Goal: Transaction & Acquisition: Purchase product/service

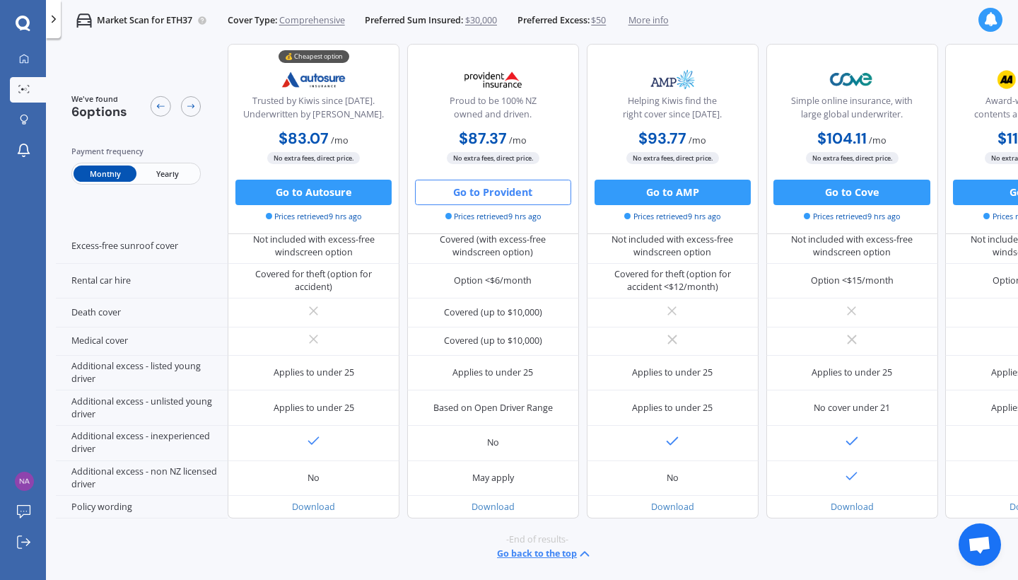
scroll to position [645, 0]
click at [664, 20] on span "More info" at bounding box center [648, 20] width 40 height 13
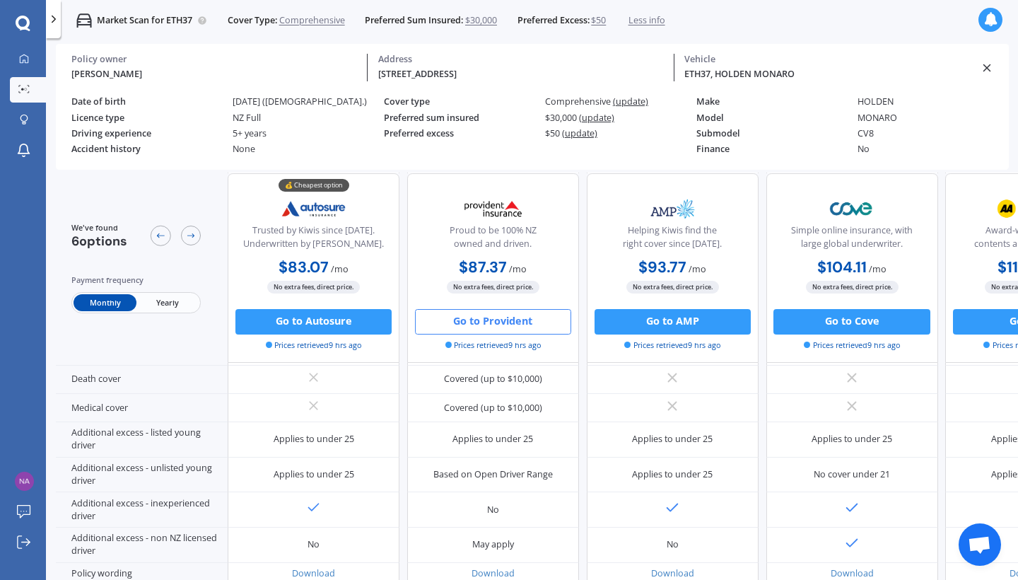
scroll to position [645, 0]
click at [188, 235] on icon at bounding box center [191, 235] width 10 height 10
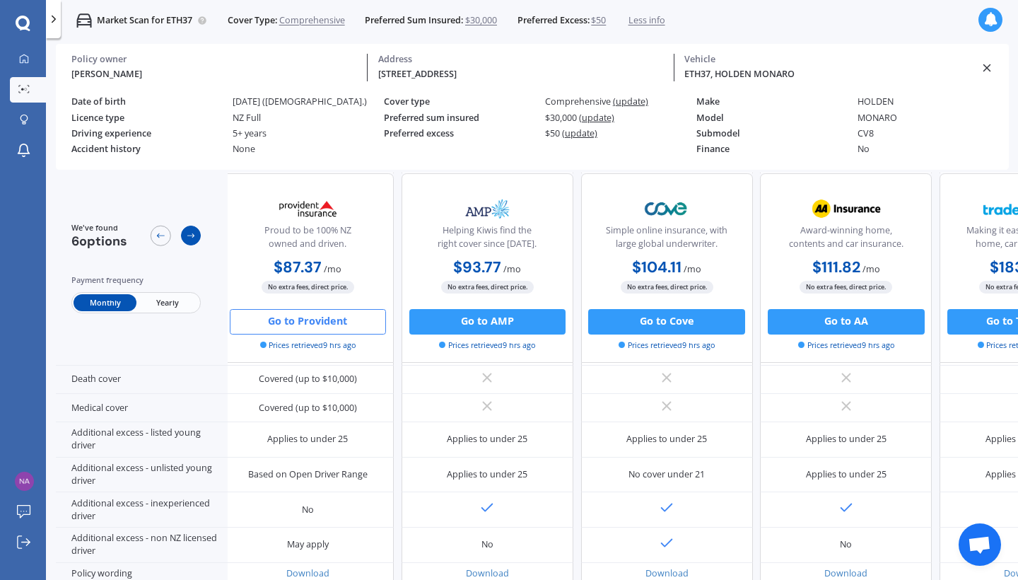
scroll to position [645, 212]
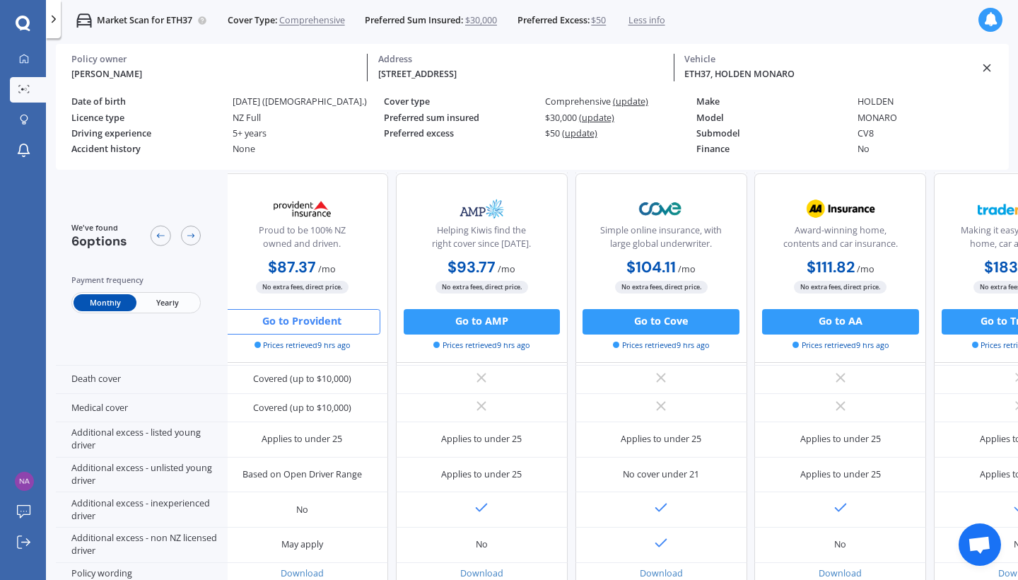
click at [54, 25] on icon at bounding box center [53, 19] width 13 height 13
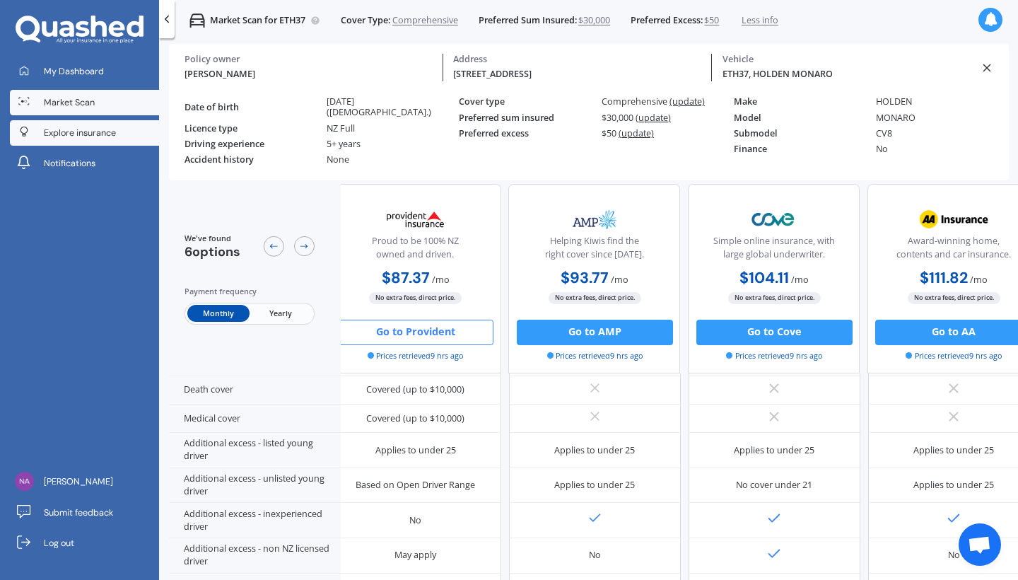
click at [72, 131] on span "Explore insurance" at bounding box center [80, 133] width 72 height 13
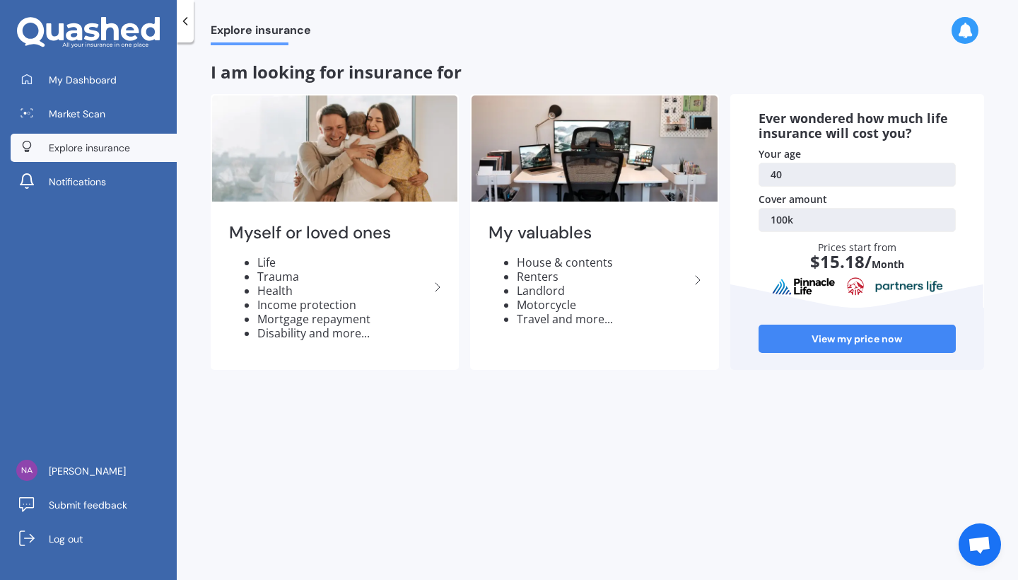
click at [785, 218] on link "100k" at bounding box center [857, 220] width 197 height 24
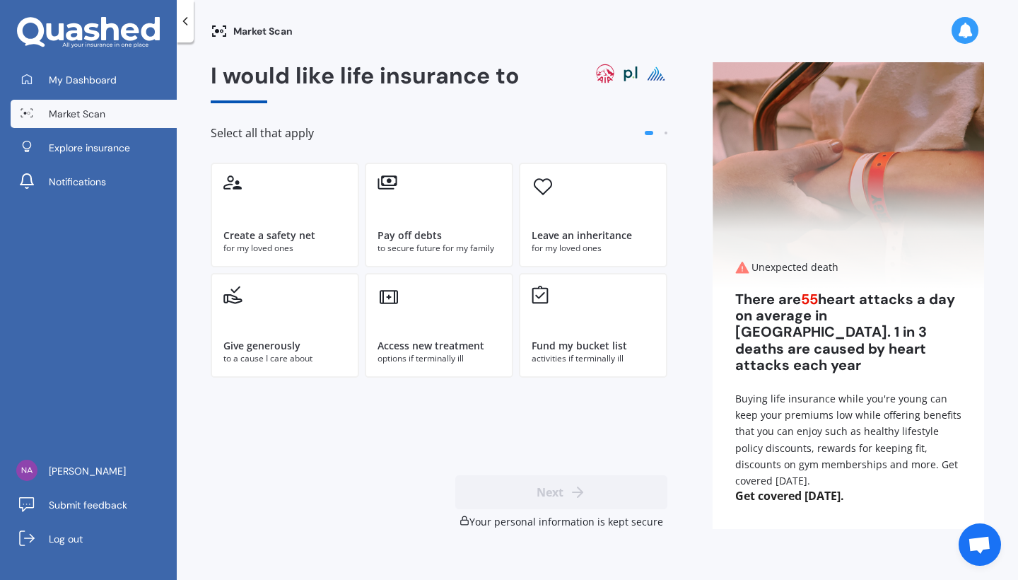
click at [188, 21] on icon at bounding box center [185, 21] width 14 height 14
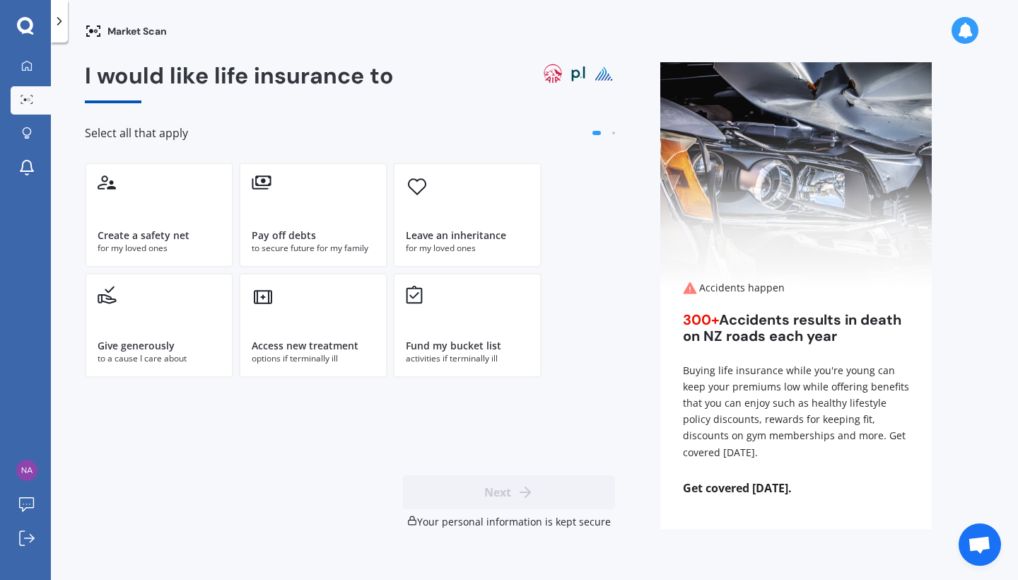
click at [30, 152] on div "My Dashboard Market Scan Explore insurance Notifications" at bounding box center [25, 120] width 51 height 136
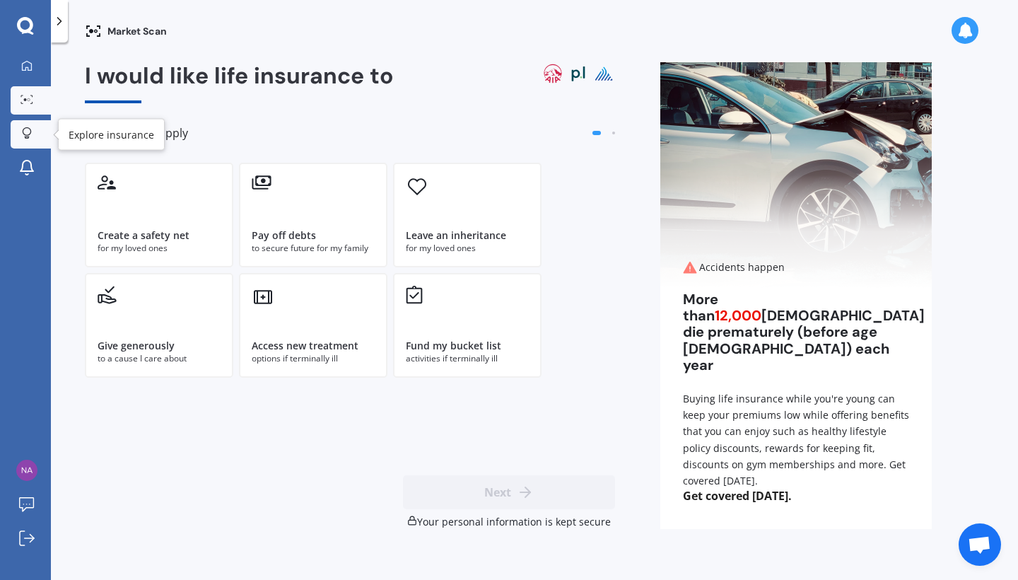
click at [25, 136] on icon at bounding box center [26, 137] width 5 height 2
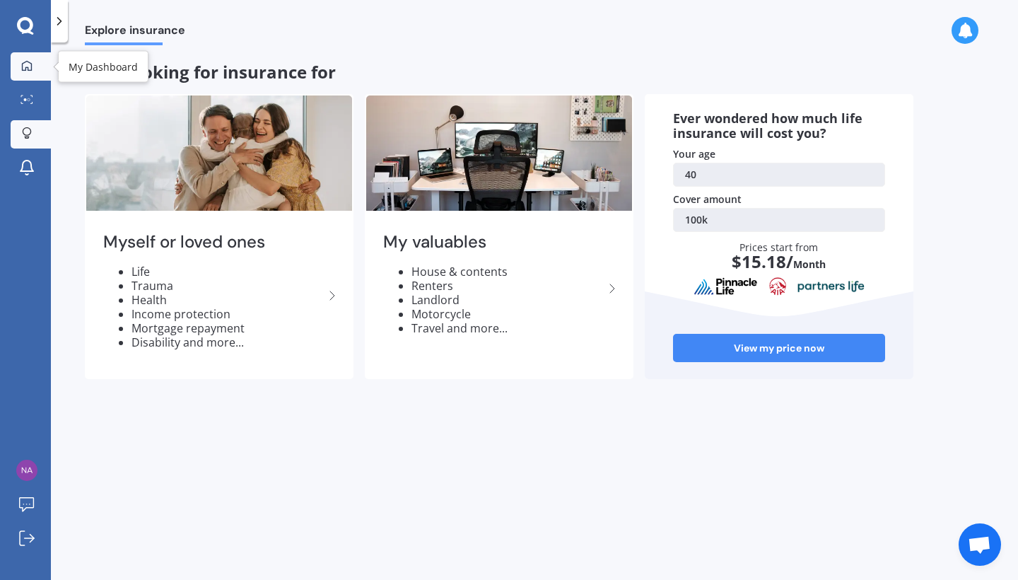
click at [28, 67] on icon at bounding box center [27, 65] width 10 height 10
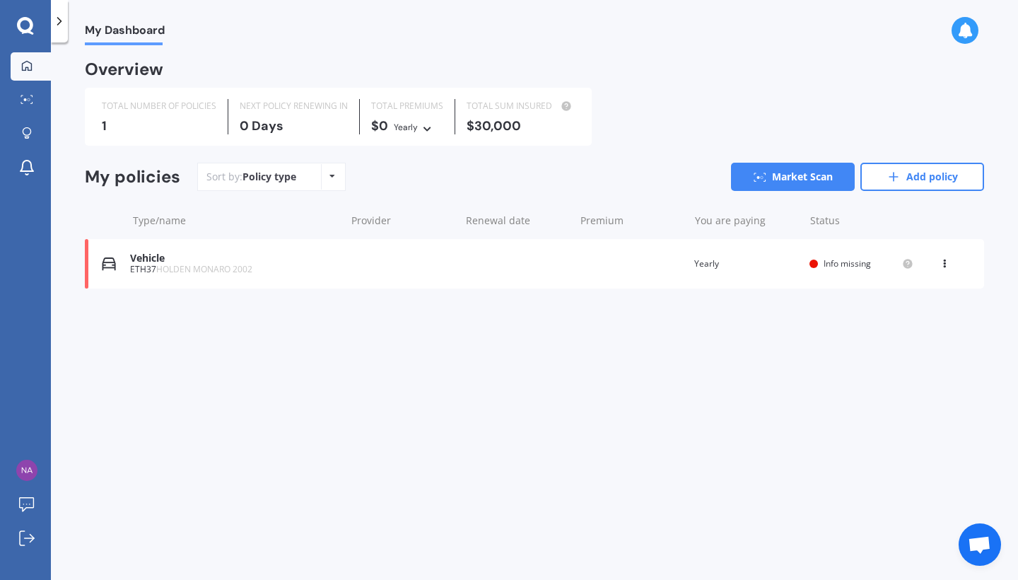
click at [83, 66] on div "My Dashboard Overview TOTAL NUMBER OF POLICIES 1 NEXT POLICY RENEWING [DATE] TO…" at bounding box center [534, 313] width 967 height 537
click at [333, 183] on div "Policy type Alphabetical Date added Renewing next" at bounding box center [332, 176] width 22 height 25
click at [943, 178] on link "Add policy" at bounding box center [922, 177] width 124 height 28
click at [28, 25] on icon at bounding box center [25, 26] width 17 height 18
click at [57, 20] on icon at bounding box center [59, 21] width 14 height 14
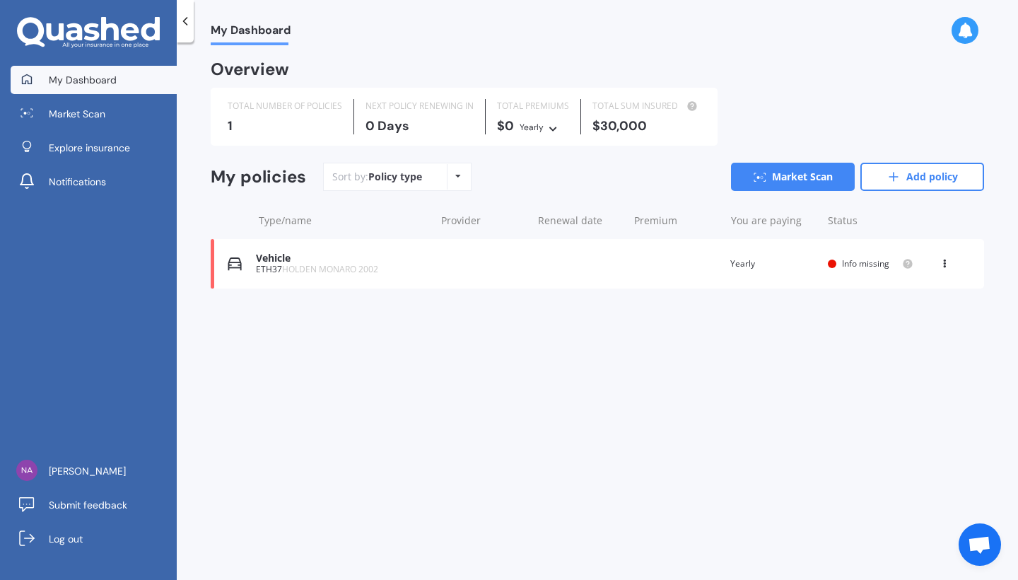
click at [88, 34] on icon at bounding box center [88, 33] width 143 height 32
click at [45, 88] on link "My Dashboard" at bounding box center [94, 80] width 166 height 28
click at [457, 176] on icon at bounding box center [458, 176] width 6 height 8
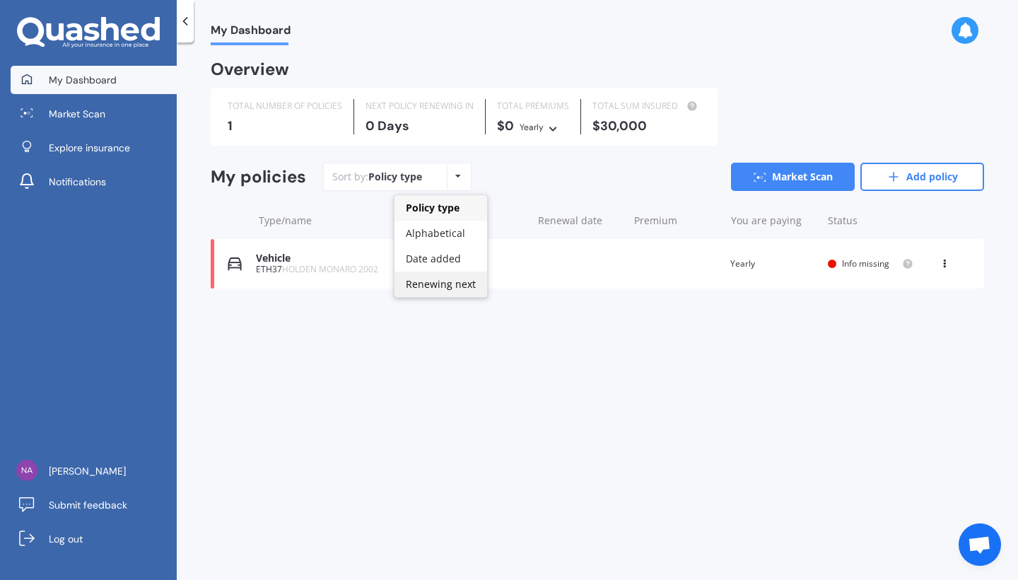
click at [423, 281] on span "Renewing next" at bounding box center [441, 283] width 70 height 13
click at [464, 181] on div "Policy type Alphabetical Date added Renewing next" at bounding box center [458, 176] width 22 height 25
click at [438, 213] on div "Policy type" at bounding box center [441, 207] width 95 height 25
click at [478, 271] on div "Vehicle ETH37 HOLDEN MONARO 2002 Renewal date Premium You are paying Yearly Sta…" at bounding box center [597, 263] width 773 height 49
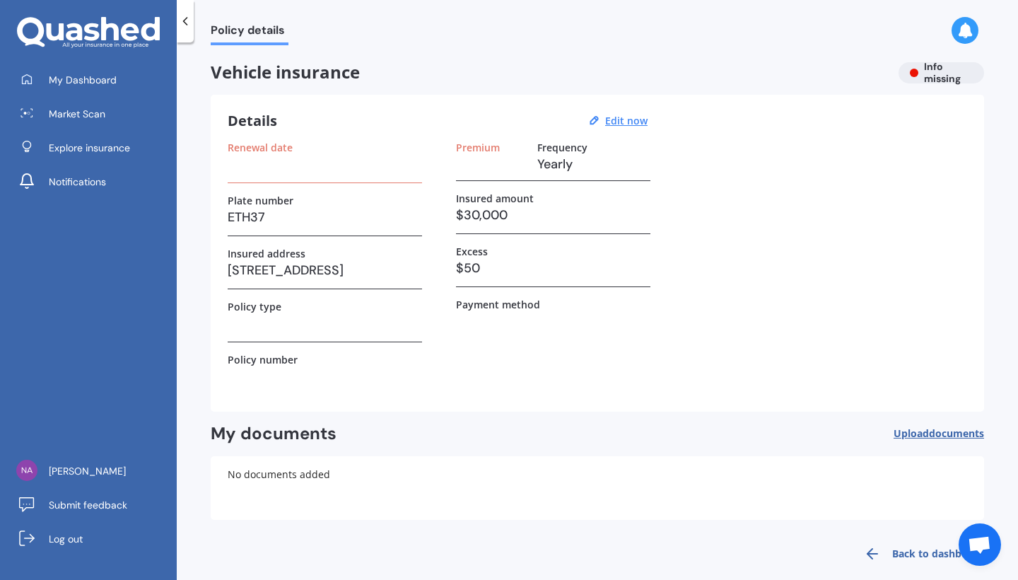
click at [490, 269] on h3 "$50" at bounding box center [553, 267] width 194 height 21
click at [464, 268] on h3 "$50" at bounding box center [553, 267] width 194 height 21
click at [233, 173] on h3 at bounding box center [325, 163] width 194 height 21
click at [628, 129] on div "Details Edit now" at bounding box center [440, 121] width 424 height 18
click at [627, 121] on u "Edit now" at bounding box center [626, 120] width 42 height 13
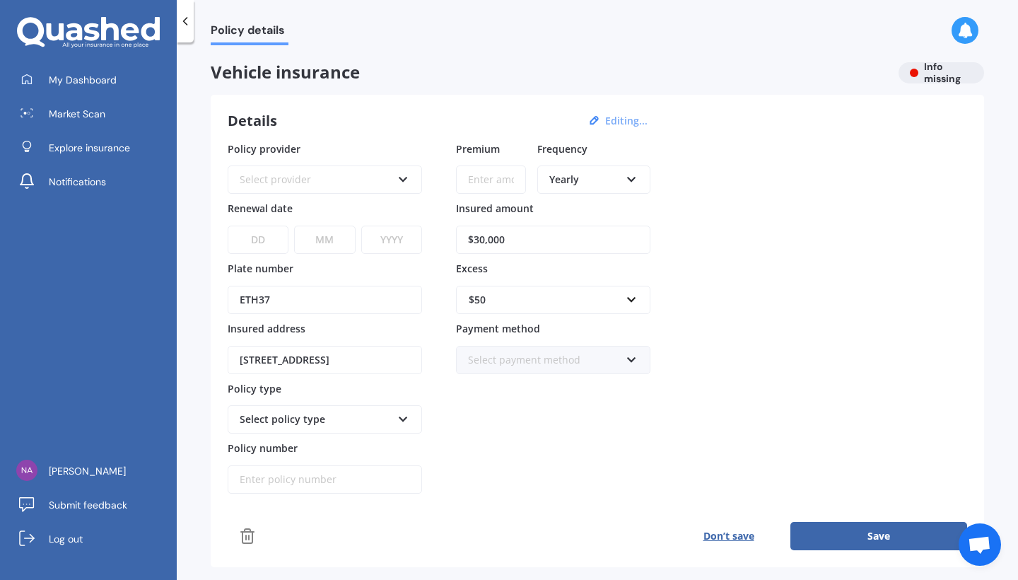
click at [286, 187] on div "Select provider AA AMI AMP ANZ ASB Aioi Nissay Dowa Ando Assurant Autosure BNZ …" at bounding box center [325, 179] width 194 height 28
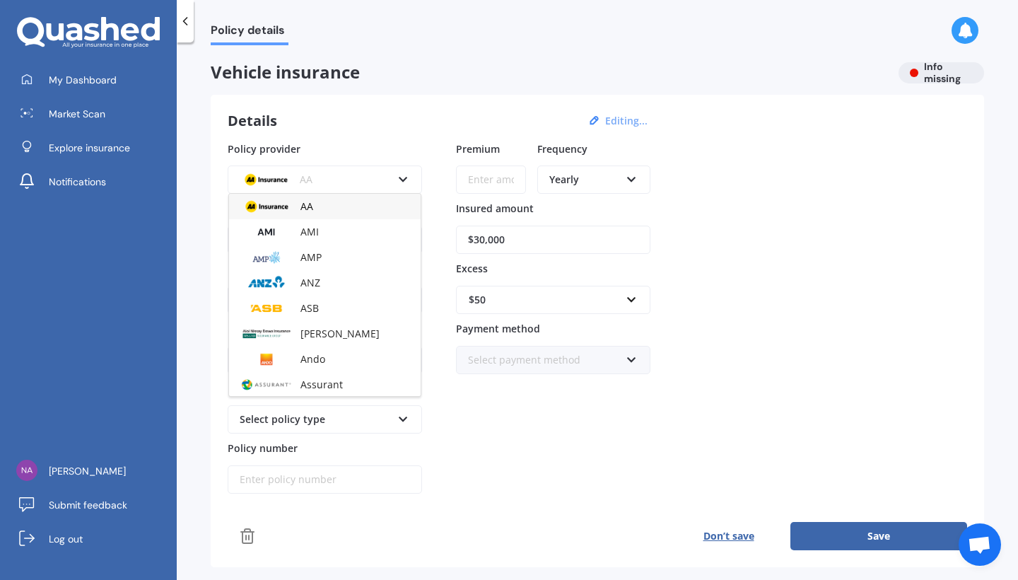
click at [356, 178] on div "AA" at bounding box center [316, 180] width 152 height 16
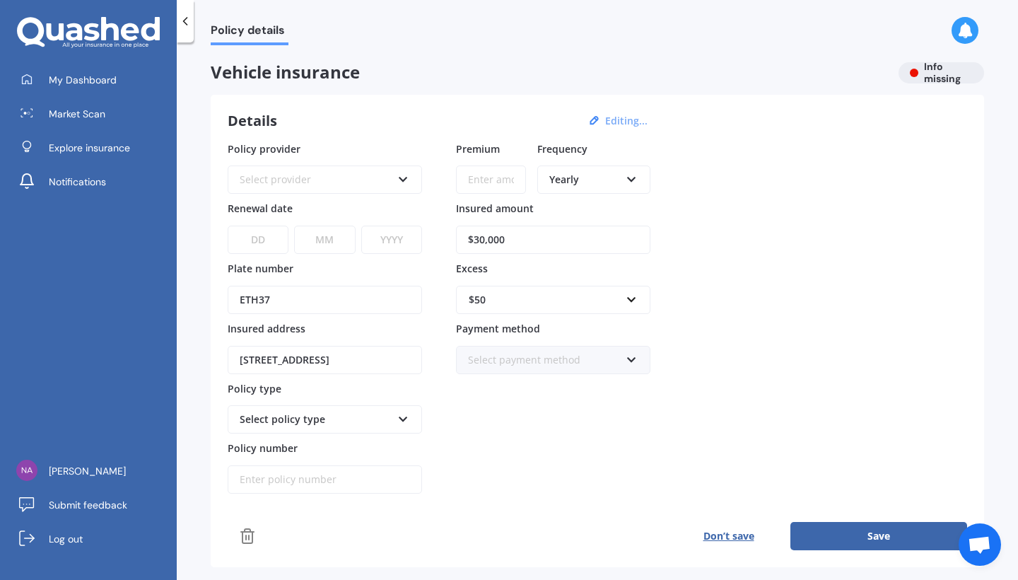
click at [356, 178] on div "Select provider" at bounding box center [316, 180] width 152 height 16
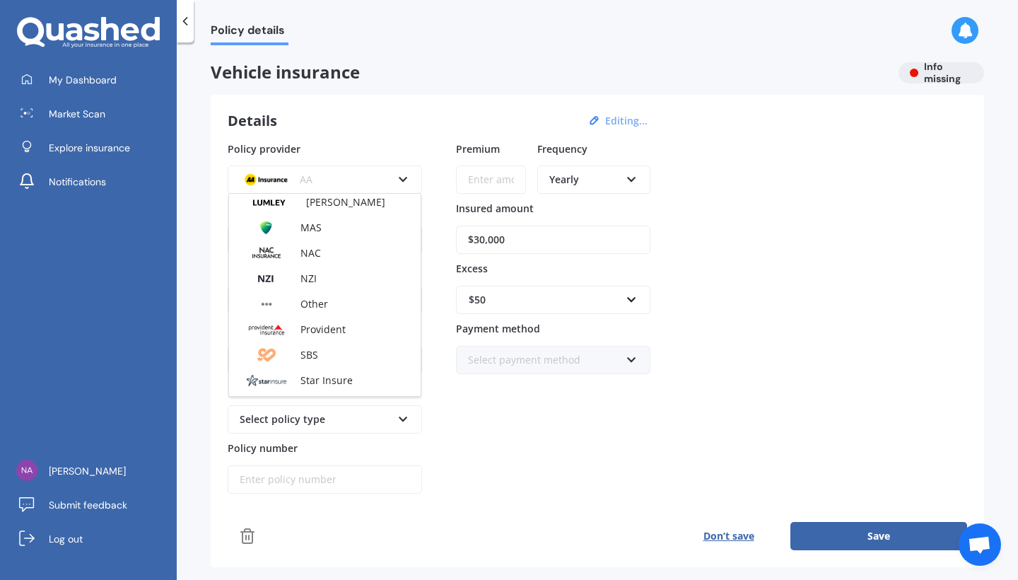
scroll to position [414, 0]
click at [328, 246] on div "NAC" at bounding box center [325, 250] width 192 height 25
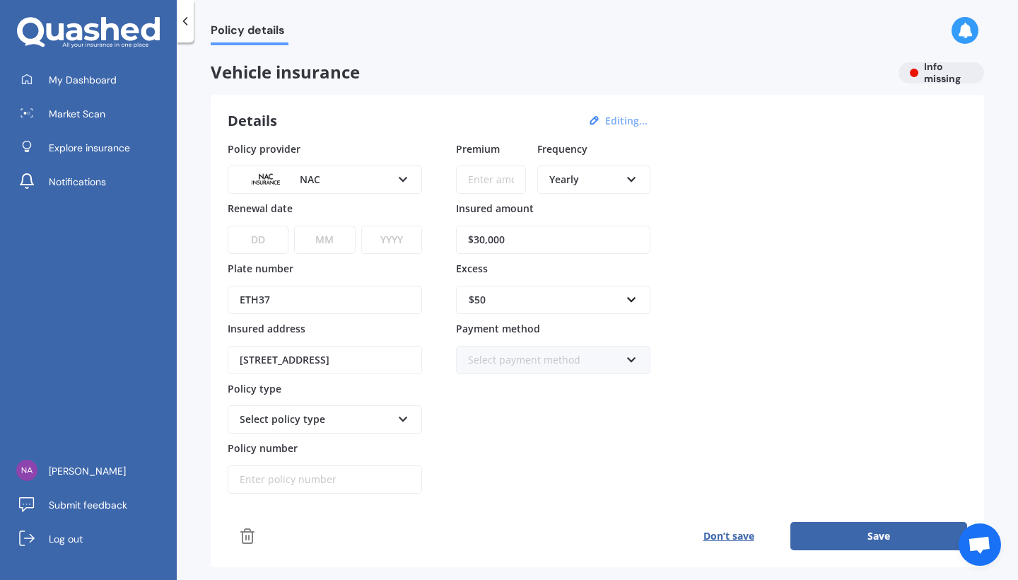
click at [634, 364] on div "Select payment method Direct debit - bank account Direct debit - credit/debit c…" at bounding box center [553, 360] width 194 height 28
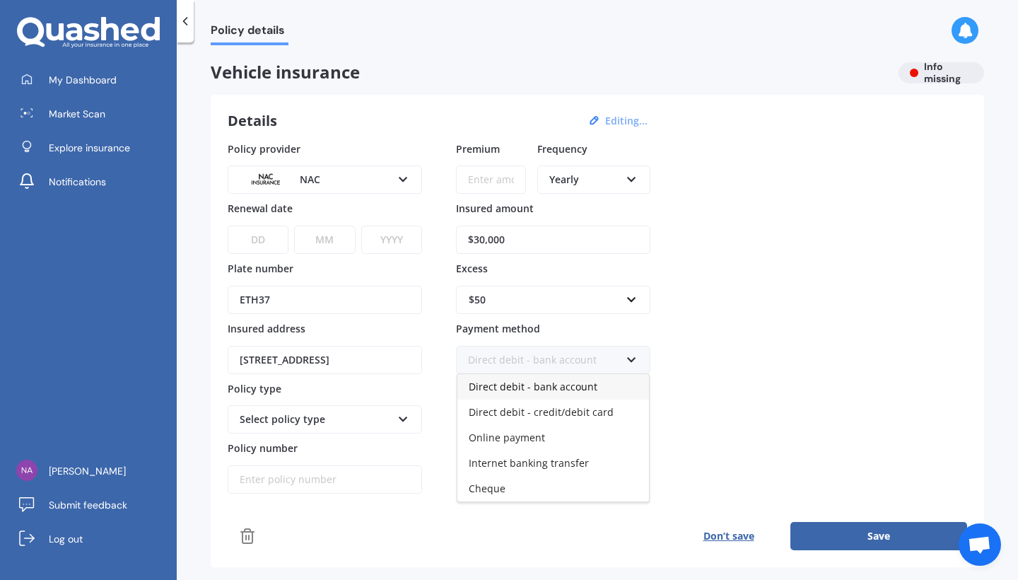
click at [592, 390] on span "Direct debit - bank account" at bounding box center [533, 386] width 129 height 13
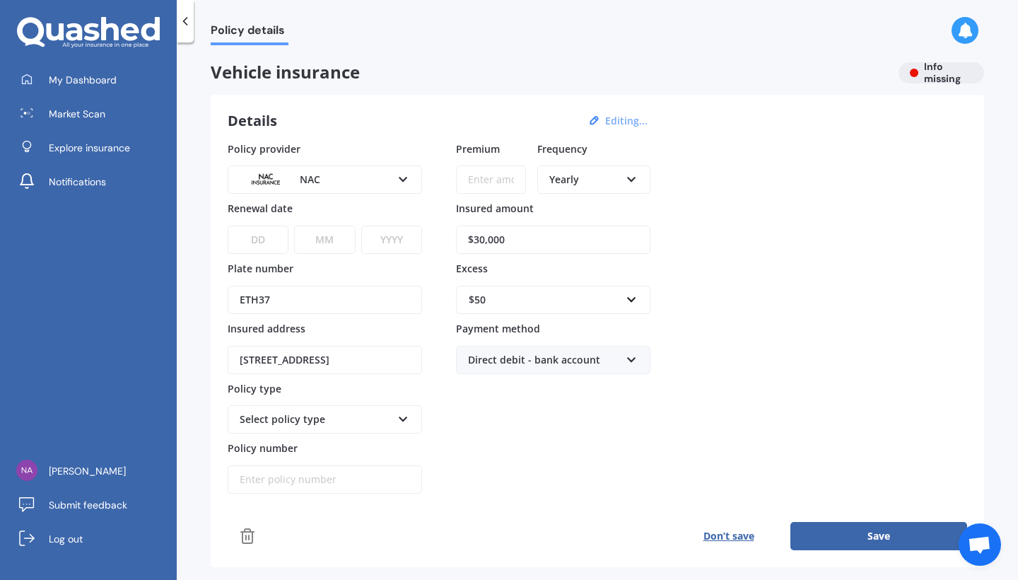
click at [400, 421] on icon at bounding box center [403, 416] width 12 height 10
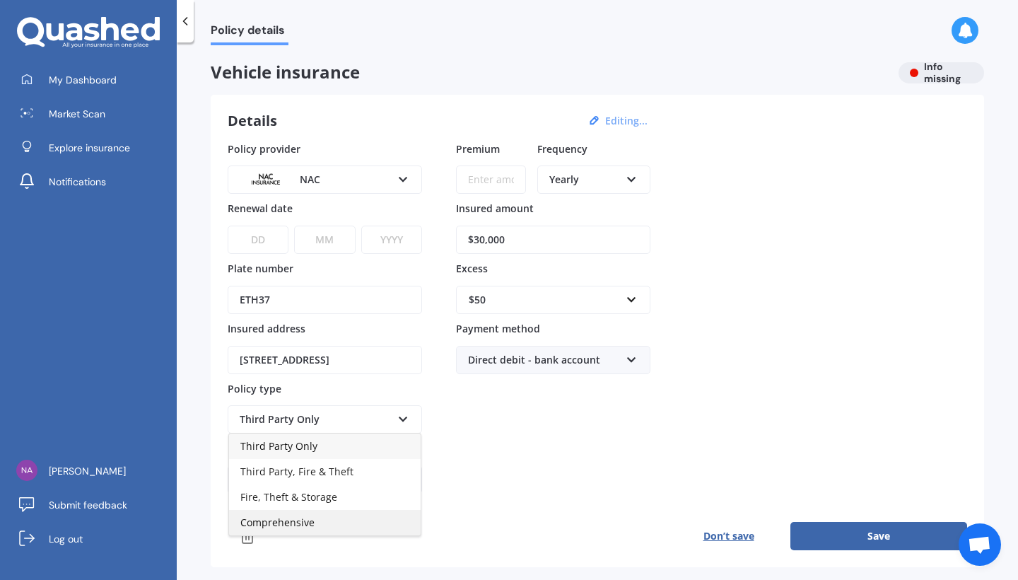
click at [332, 530] on div "Comprehensive" at bounding box center [325, 522] width 192 height 25
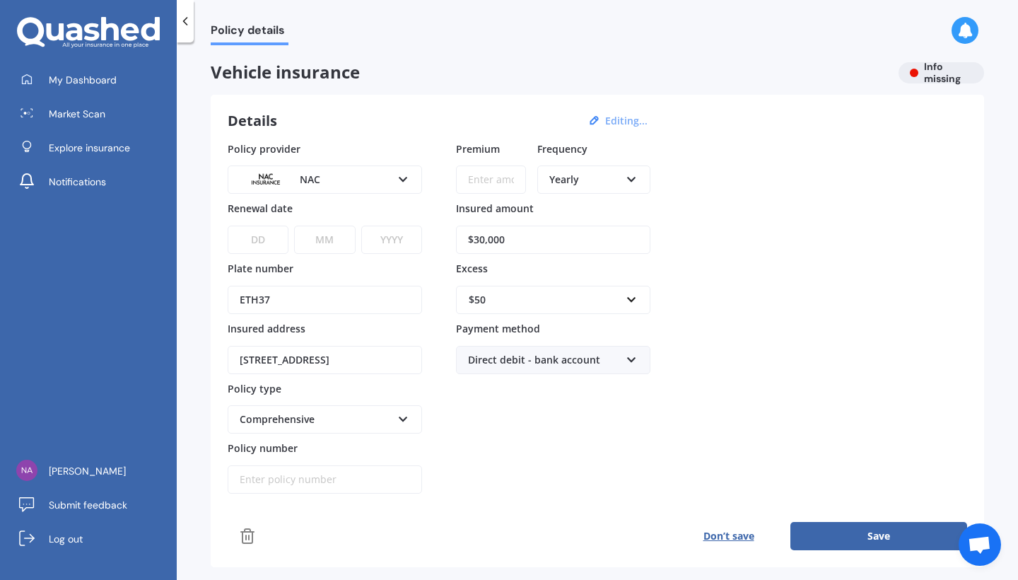
click at [344, 481] on input "Policy number" at bounding box center [325, 479] width 194 height 28
click at [850, 538] on button "Save" at bounding box center [878, 536] width 177 height 28
click at [287, 486] on input "2311166" at bounding box center [325, 479] width 194 height 28
type input "2"
type input "2029865"
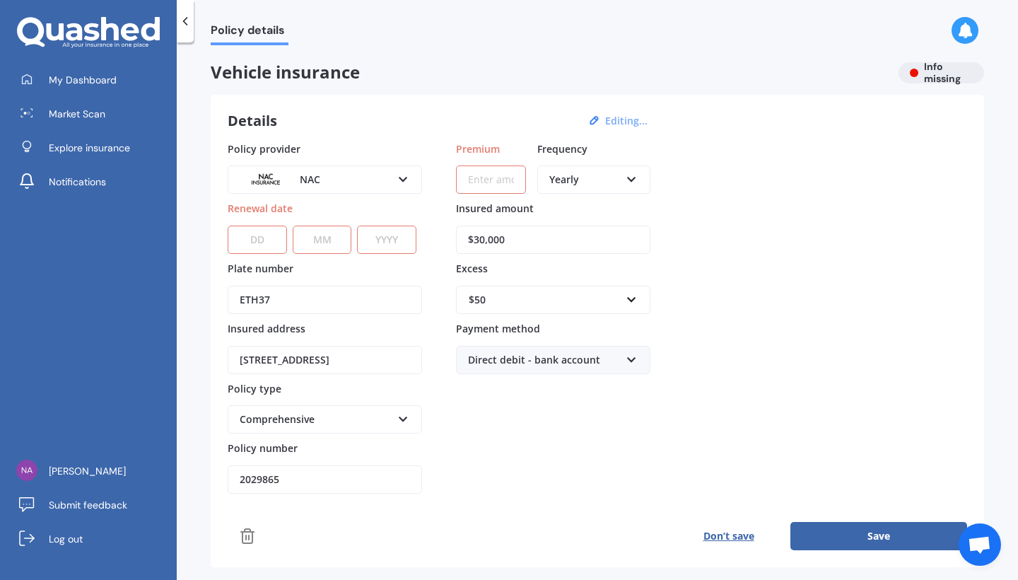
select select "11"
select select "09"
select select "2025"
click at [489, 187] on input "Premium" at bounding box center [491, 179] width 70 height 28
click at [643, 182] on div "Yearly Yearly Six-Monthly Quarterly Monthly Fortnightly Weekly" at bounding box center [593, 179] width 113 height 28
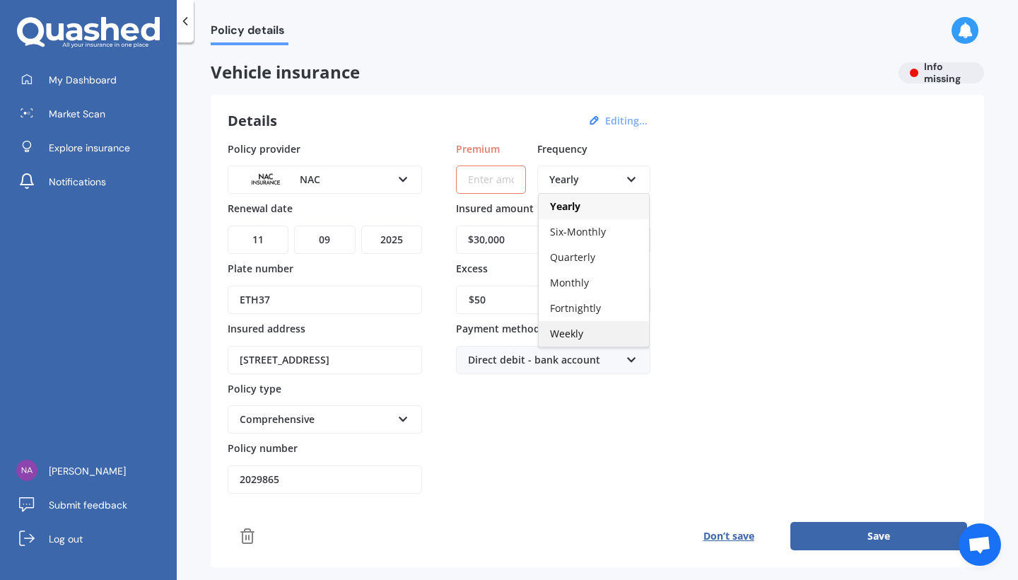
click at [573, 336] on span "Weekly" at bounding box center [566, 333] width 33 height 13
click at [484, 177] on input "Premium" at bounding box center [491, 179] width 70 height 28
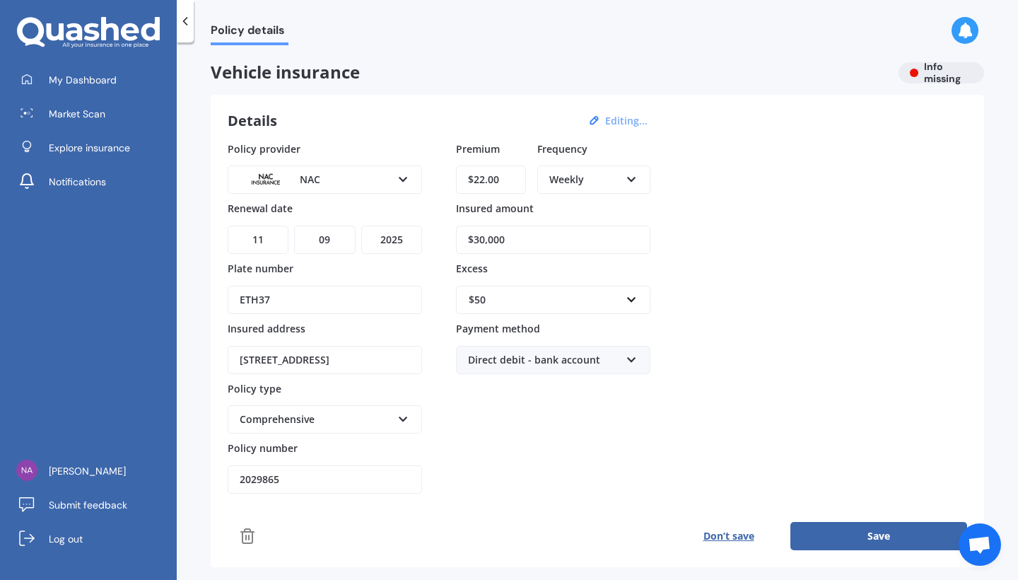
type input "$22.00"
click at [799, 337] on div "Policy provider NAC AA AMI AMP ANZ ASB Aioi Nissay Dowa Ando Assurant Autosure …" at bounding box center [597, 317] width 739 height 353
click at [885, 537] on button "Save" at bounding box center [878, 536] width 177 height 28
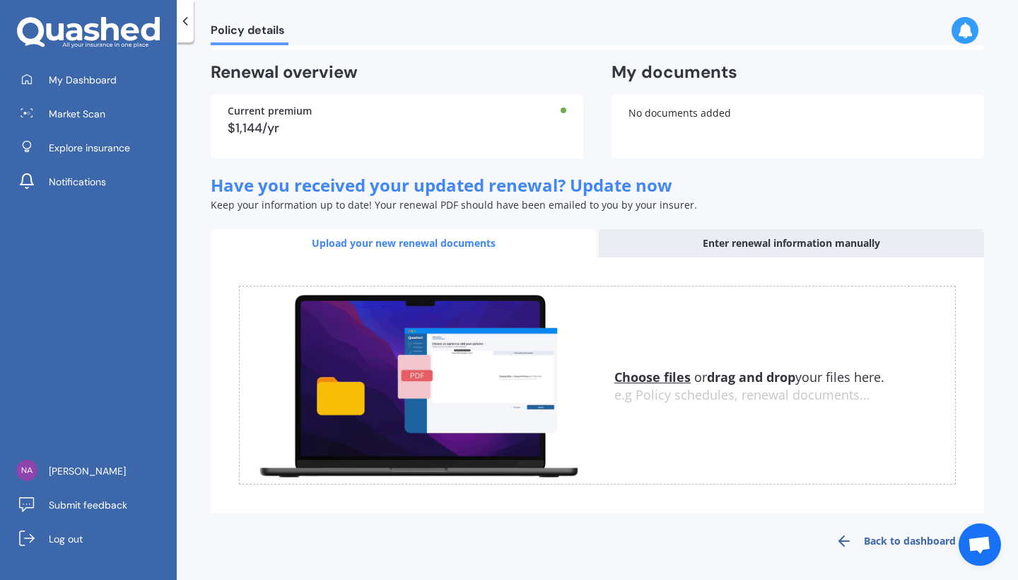
scroll to position [361, 0]
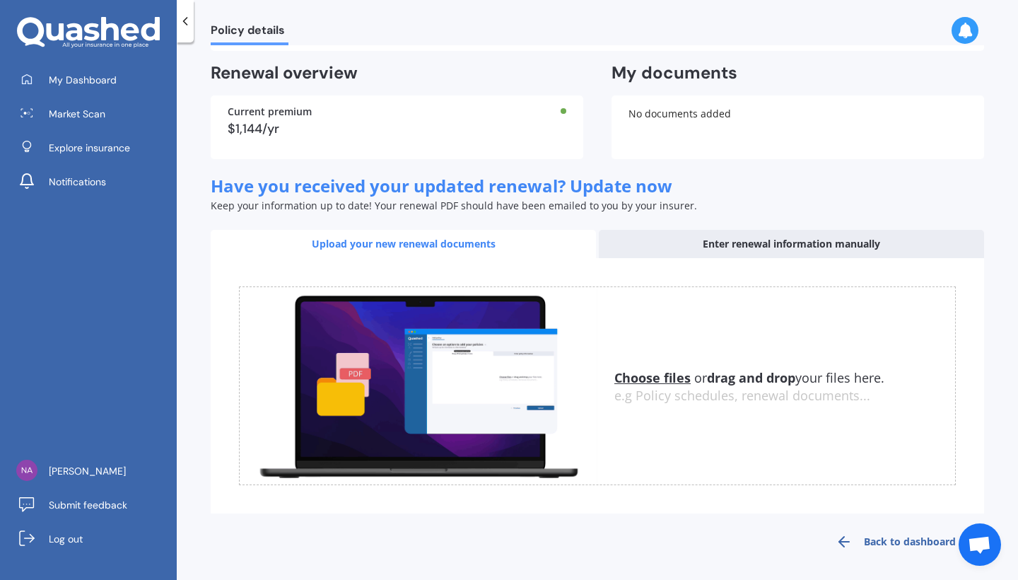
click at [745, 242] on div "Enter renewal information manually" at bounding box center [791, 244] width 385 height 28
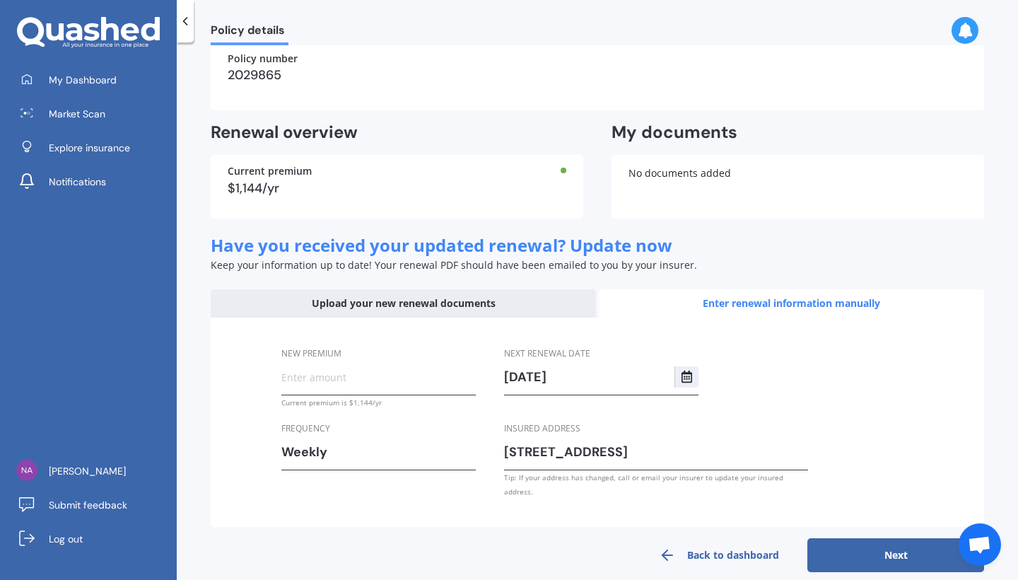
scroll to position [0, 0]
click at [527, 322] on div "New premium Current premium is $1,144/yr Frequency Weekly Yearly Six-Monthly Qu…" at bounding box center [597, 421] width 773 height 209
click at [527, 320] on div "New premium Current premium is $1,144/yr Frequency Weekly Yearly Six-Monthly Qu…" at bounding box center [597, 421] width 773 height 209
click at [520, 298] on div "Upload your new renewal documents" at bounding box center [403, 303] width 385 height 28
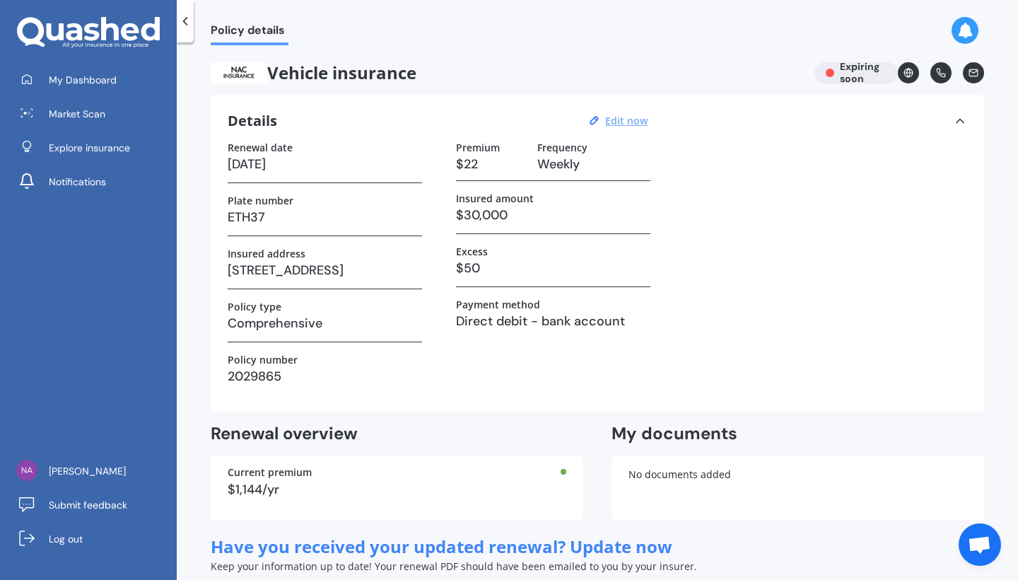
click at [743, 49] on div "Policy details Vehicle insurance Expiring soon Details Edit now Renewal date [D…" at bounding box center [597, 313] width 841 height 537
click at [907, 74] on icon at bounding box center [909, 73] width 4 height 8
click at [967, 32] on icon at bounding box center [965, 31] width 16 height 16
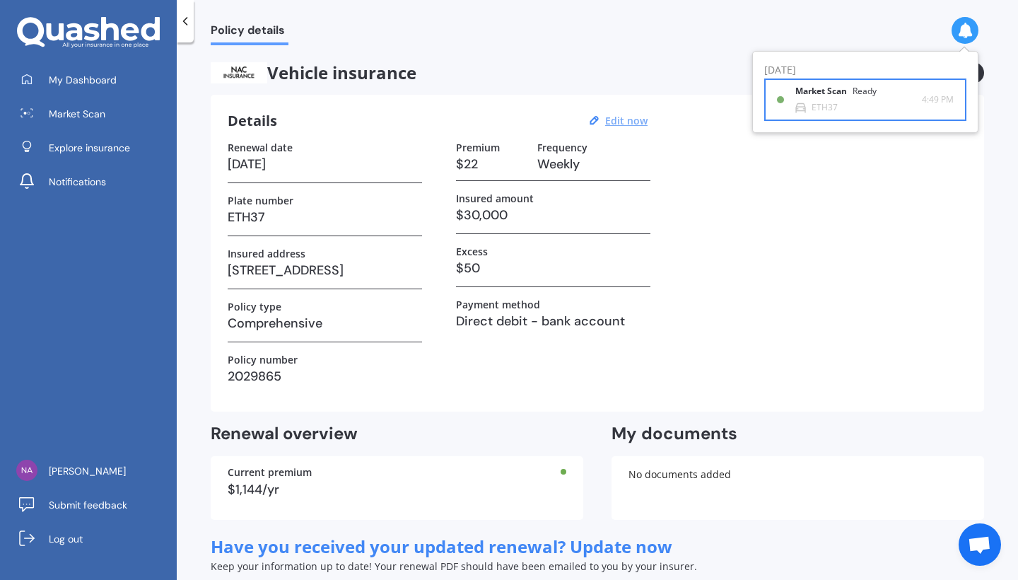
click at [826, 99] on div "Market Scan Ready" at bounding box center [844, 94] width 98 height 16
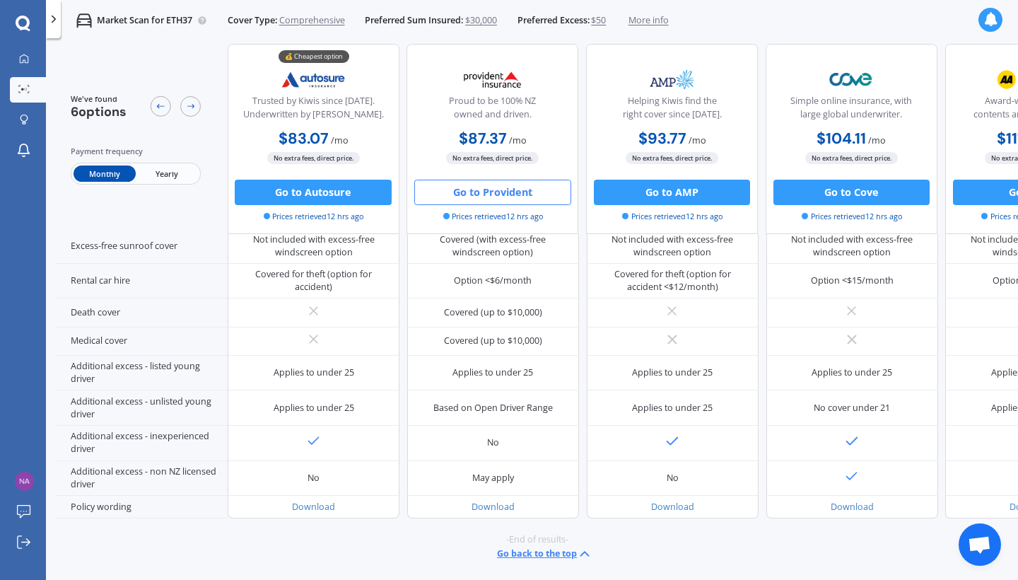
scroll to position [645, 0]
click at [168, 172] on span "Yearly" at bounding box center [167, 173] width 62 height 16
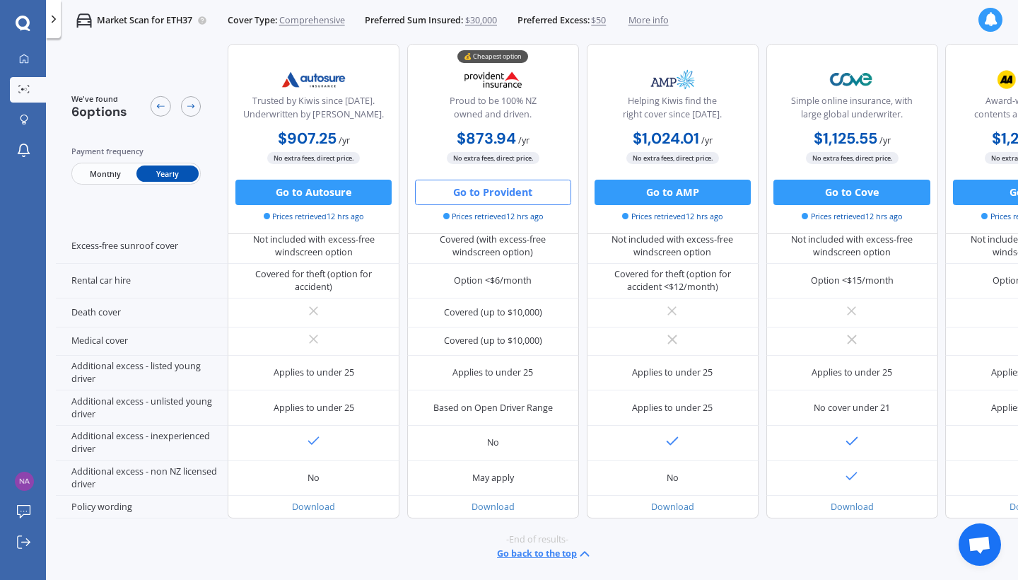
click at [97, 173] on span "Monthly" at bounding box center [105, 173] width 62 height 16
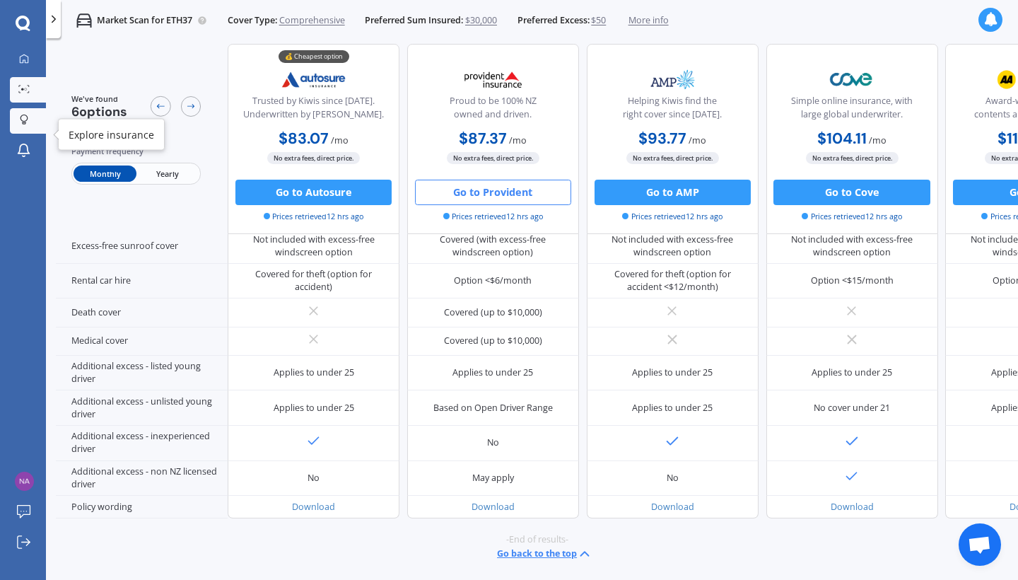
click at [24, 125] on icon at bounding box center [24, 120] width 9 height 11
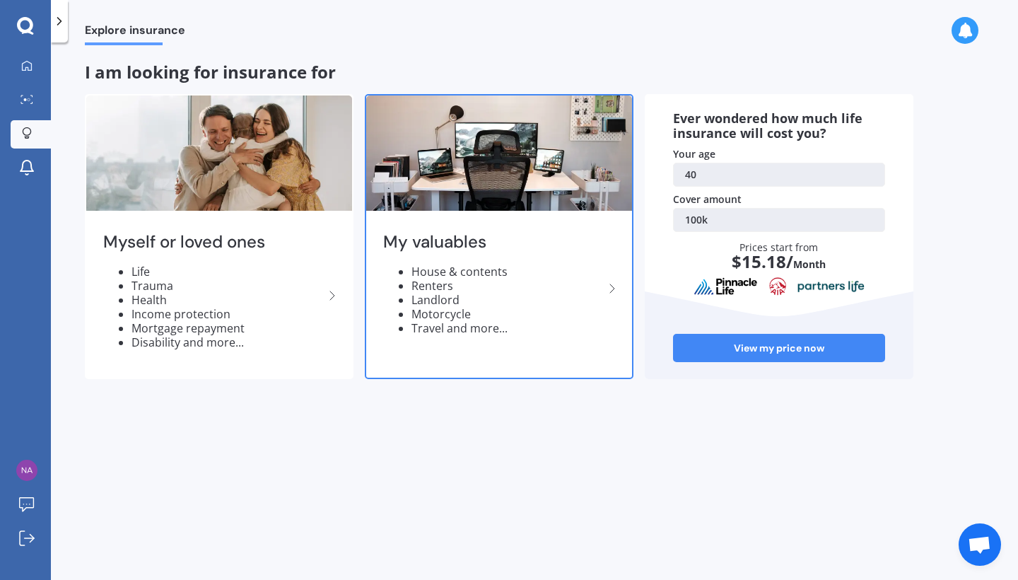
click at [461, 289] on li "Renters" at bounding box center [507, 286] width 192 height 14
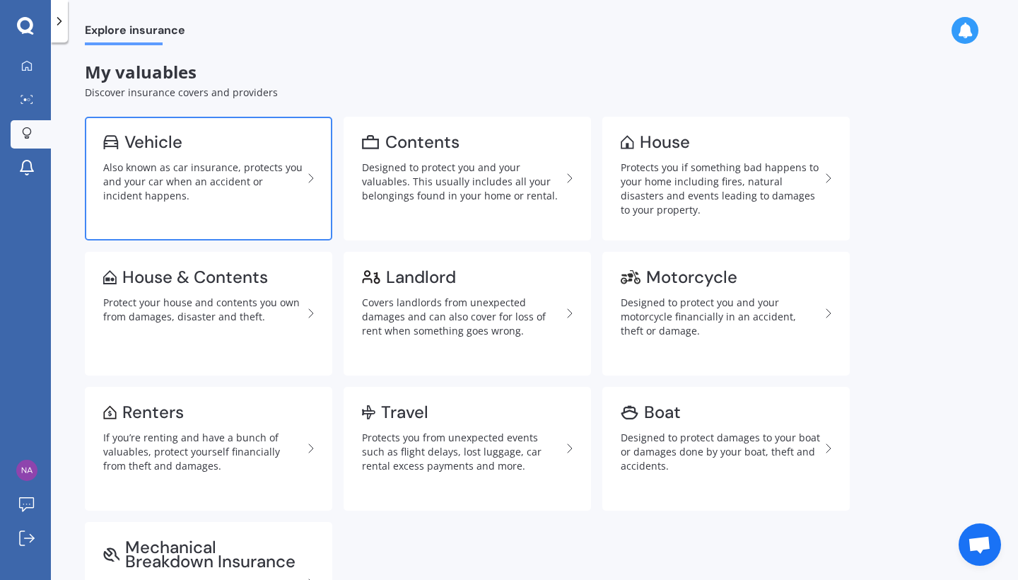
click at [225, 179] on div "Also known as car insurance, protects you and your car when an accident or inci…" at bounding box center [202, 181] width 199 height 42
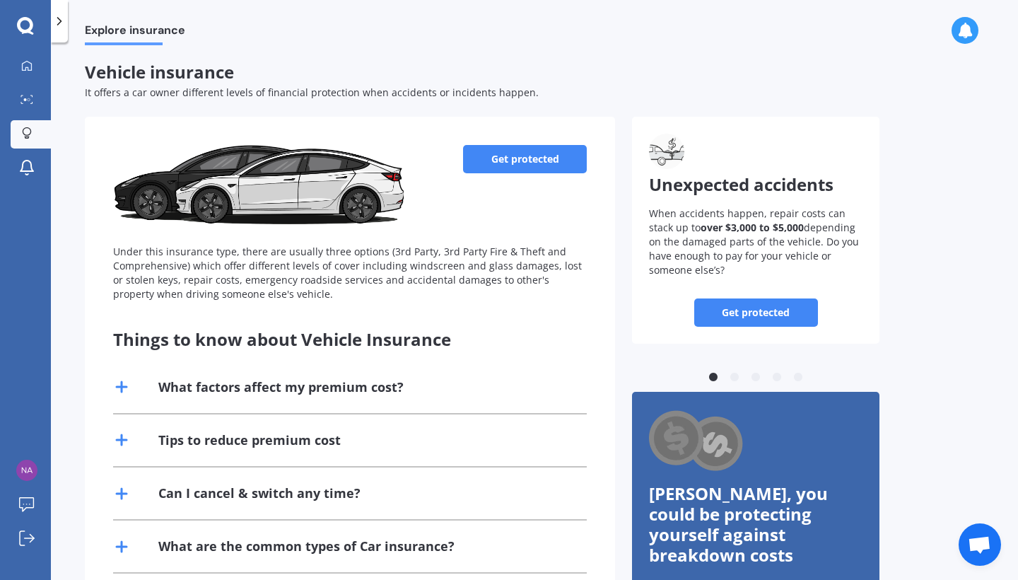
click at [573, 165] on link "Get protected" at bounding box center [525, 159] width 124 height 28
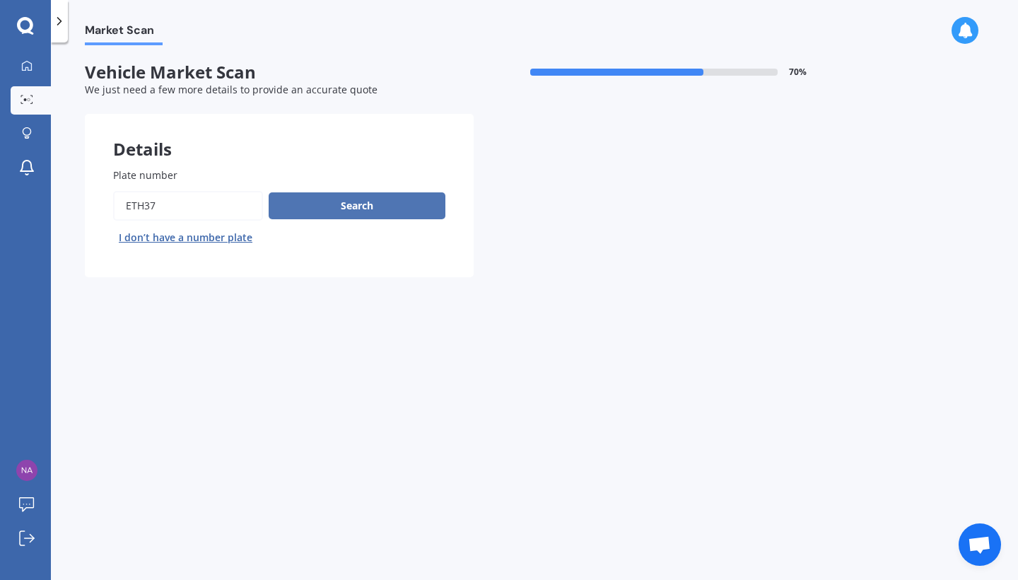
click at [416, 204] on button "Search" at bounding box center [357, 205] width 177 height 27
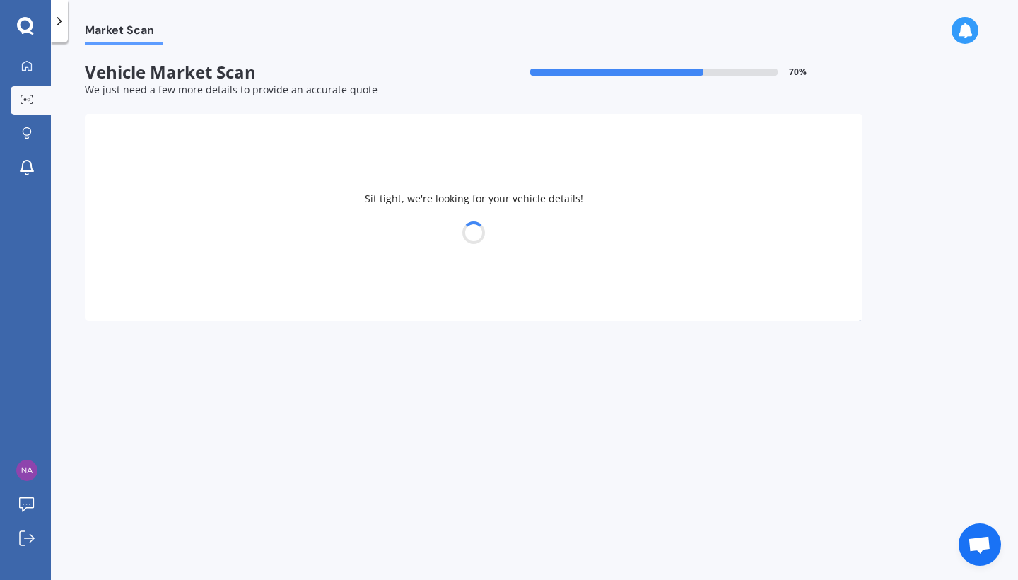
select select "HOLDEN"
select select "MONARO"
select select "08"
select select "07"
select select "1985"
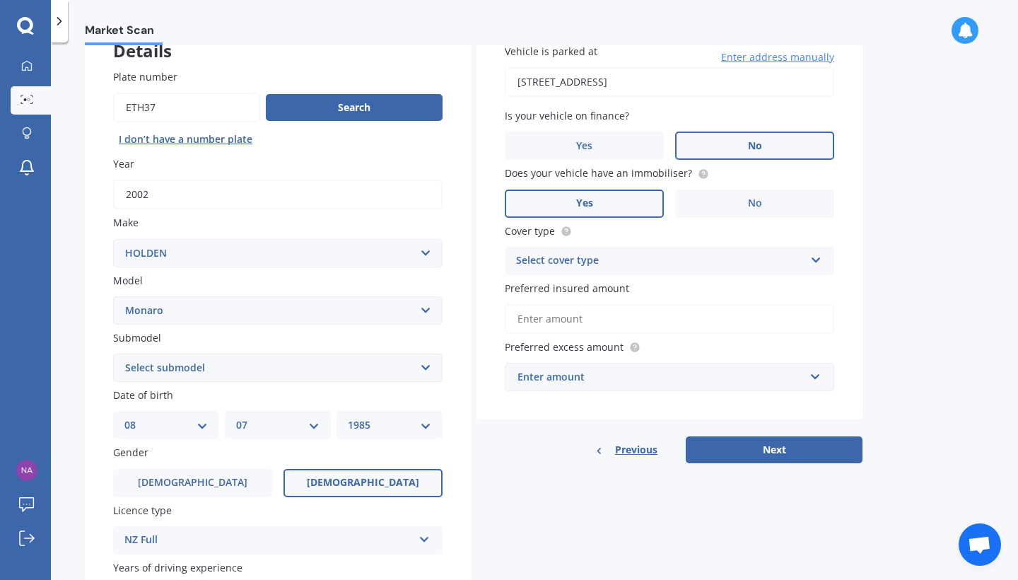
scroll to position [85, 0]
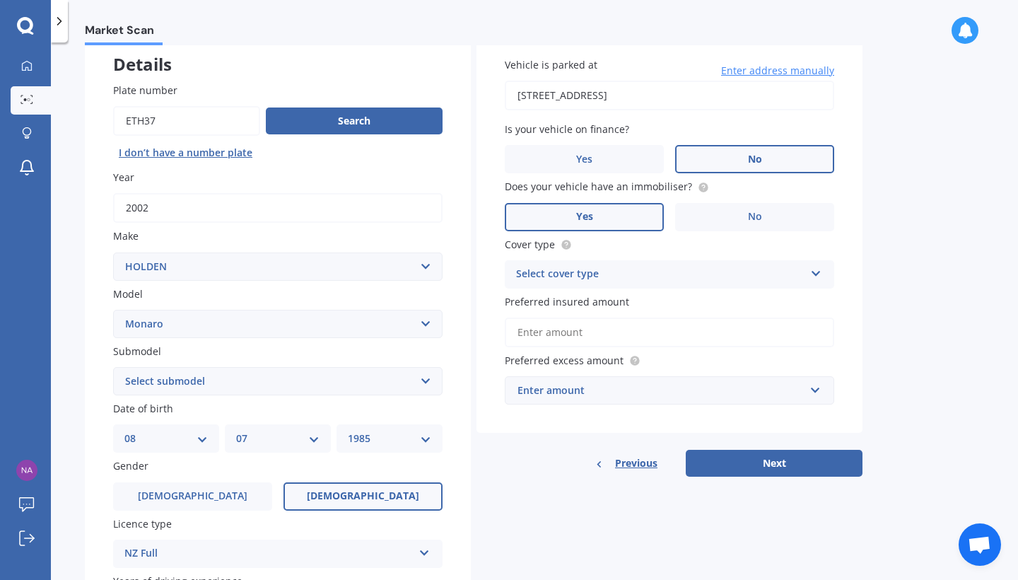
click at [564, 339] on input "Preferred insured amount" at bounding box center [669, 332] width 329 height 30
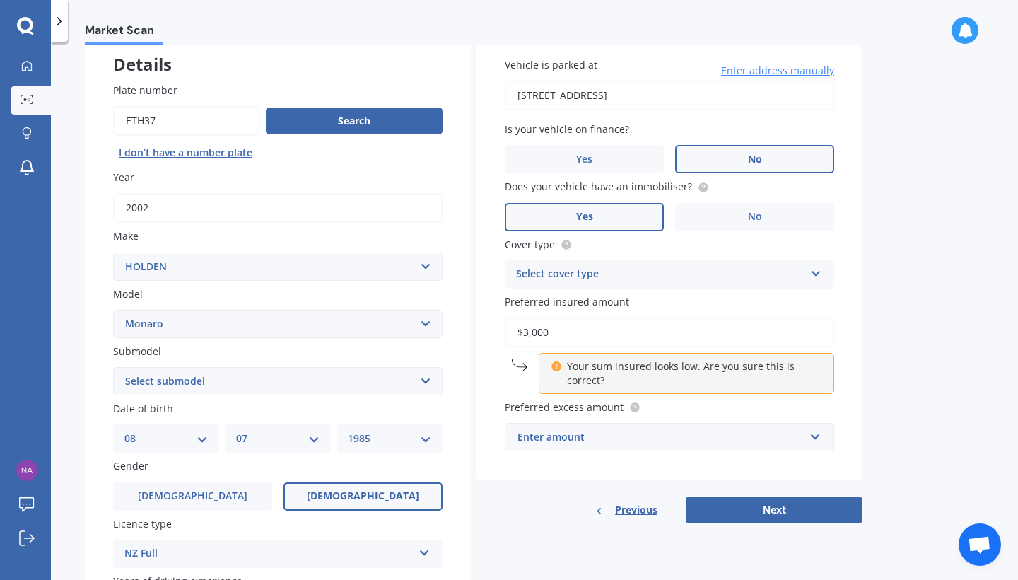
type input "$30,000"
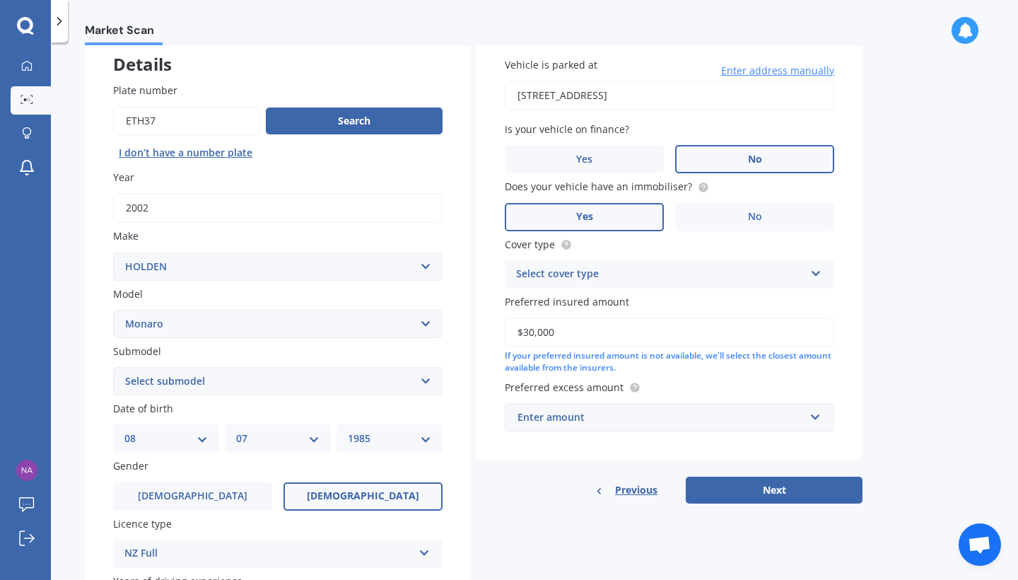
click at [553, 414] on div "Enter amount" at bounding box center [660, 417] width 287 height 16
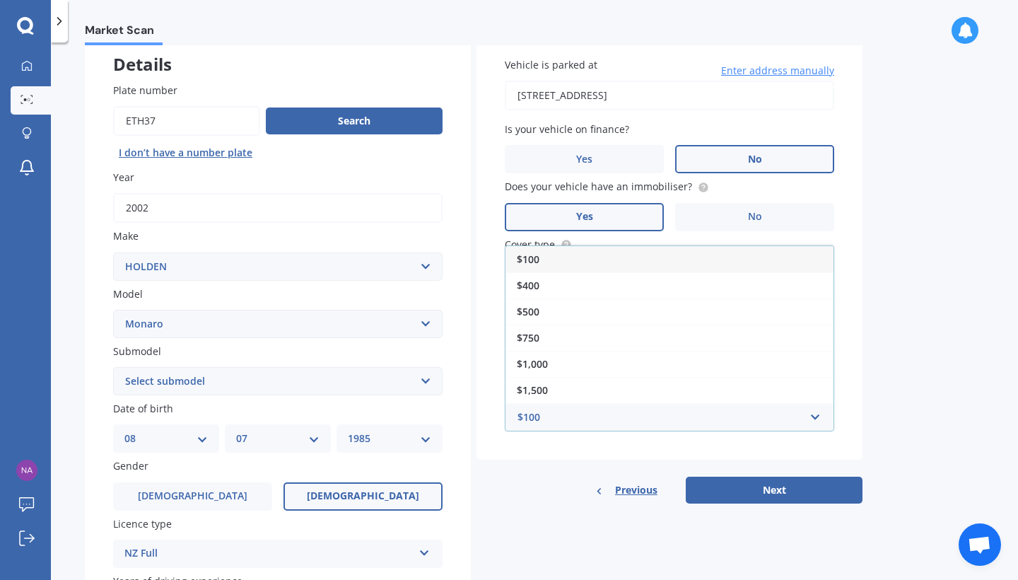
click at [536, 262] on div "$100" at bounding box center [669, 259] width 328 height 26
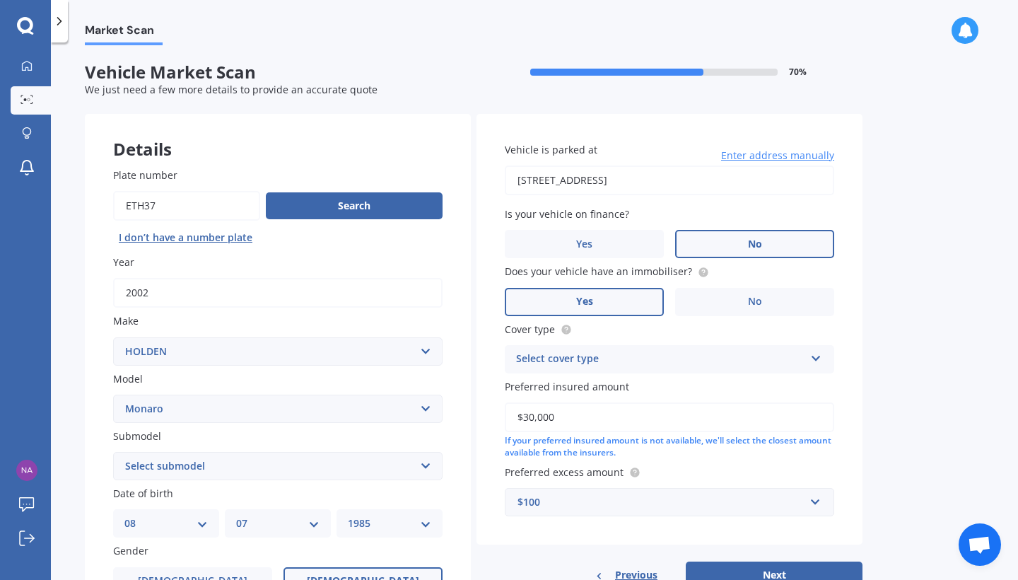
scroll to position [0, 0]
click at [712, 563] on button "Next" at bounding box center [774, 574] width 177 height 27
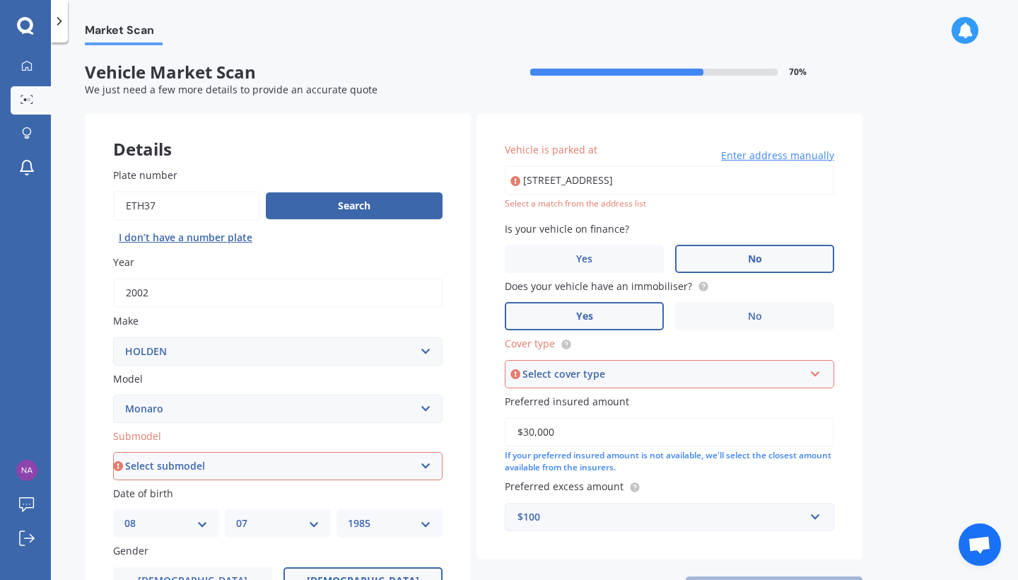
type input "[STREET_ADDRESS]"
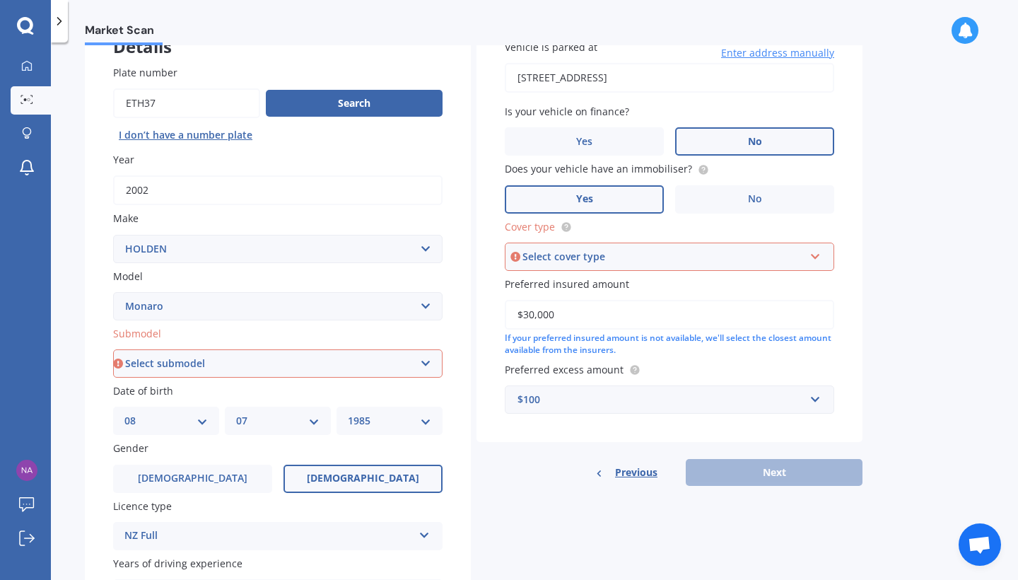
scroll to position [103, 0]
click at [758, 261] on div "Select cover type Comprehensive Third Party, Fire & Theft Third Party" at bounding box center [669, 256] width 329 height 28
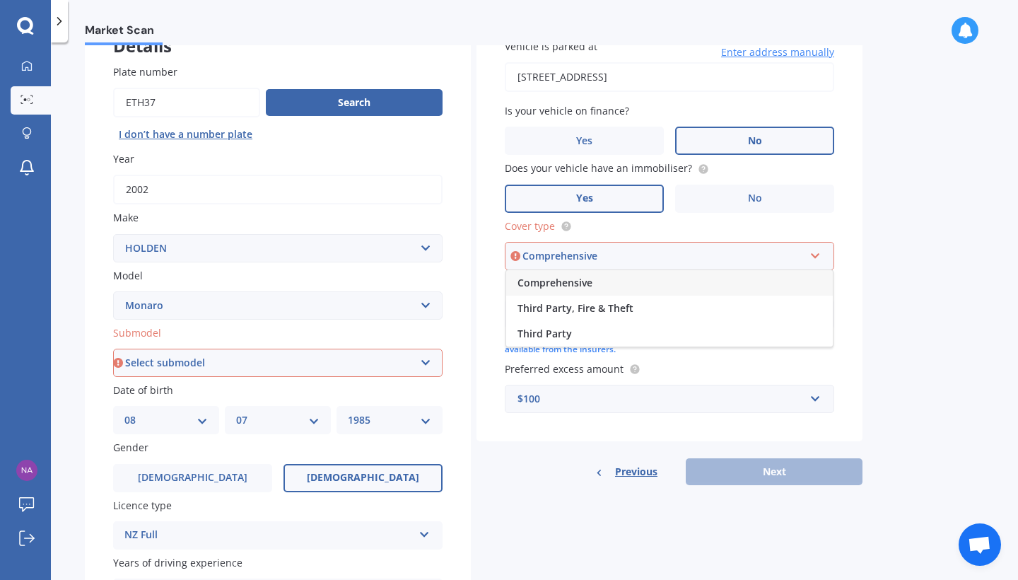
click at [742, 285] on div "Comprehensive" at bounding box center [669, 282] width 327 height 25
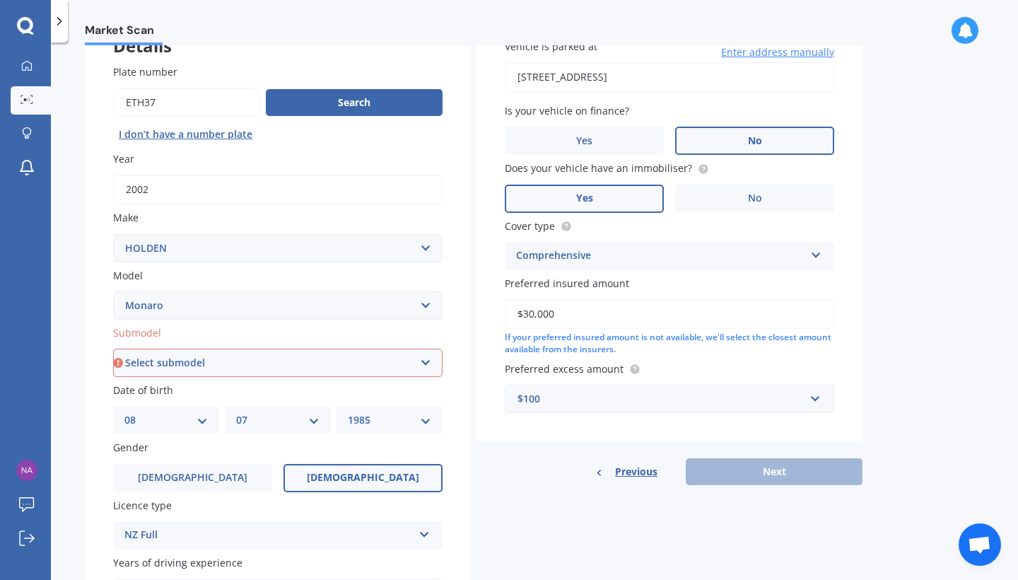
select select "CV8"
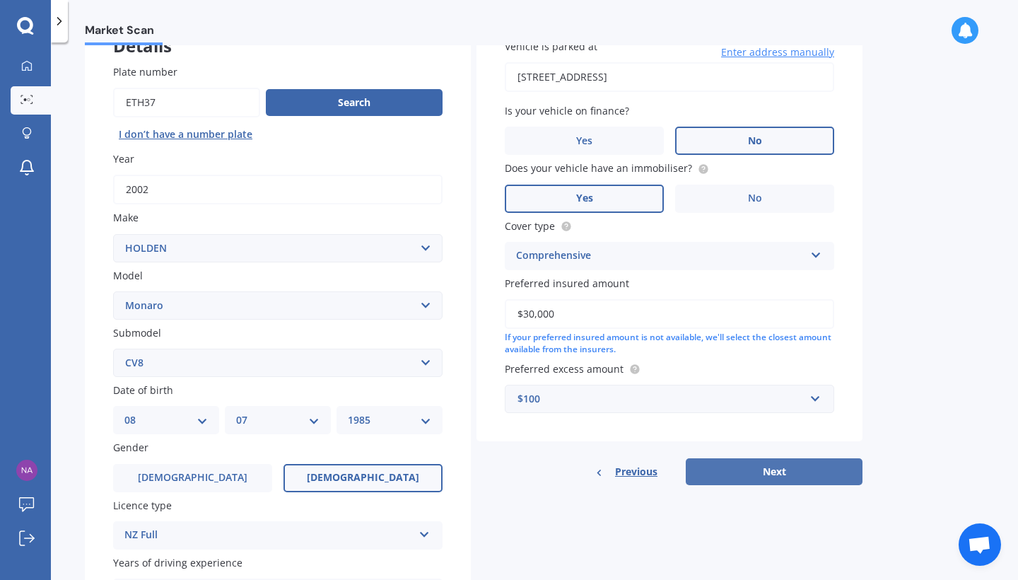
click at [716, 463] on button "Next" at bounding box center [774, 471] width 177 height 27
select select "08"
select select "07"
select select "1985"
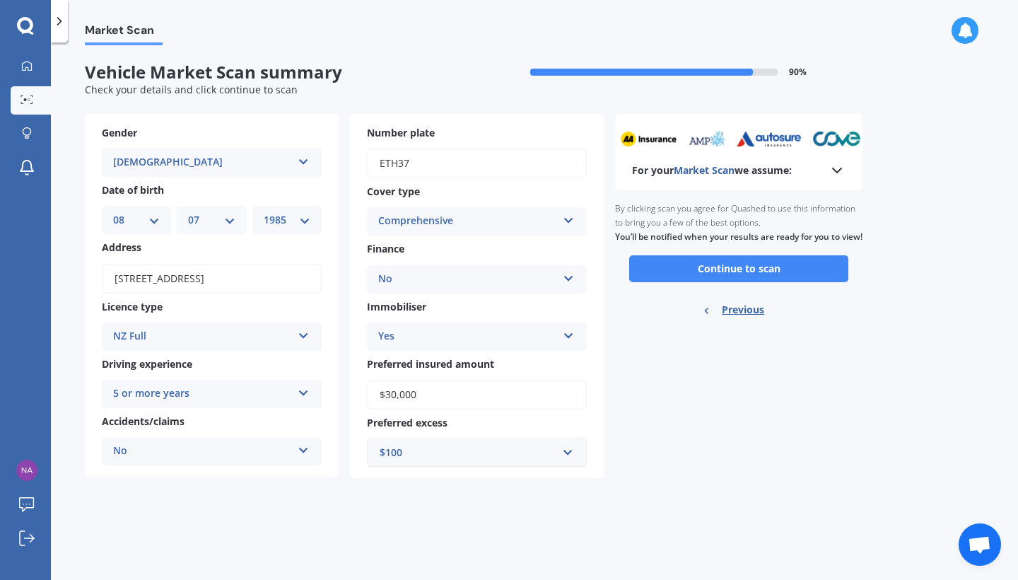
scroll to position [0, 0]
click at [837, 169] on icon at bounding box center [837, 170] width 17 height 17
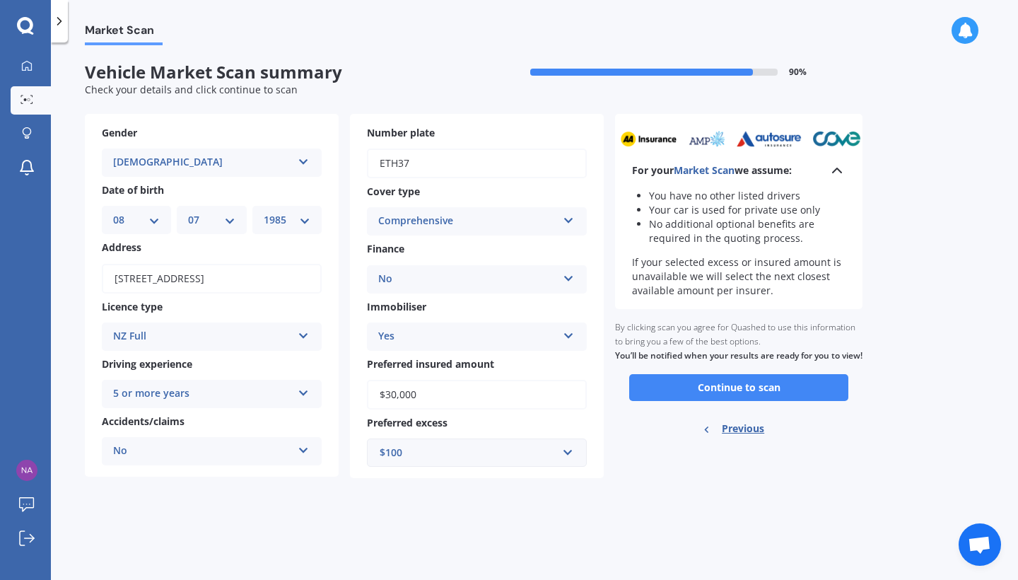
click at [698, 217] on li "No additional optional benefits are required in the quoting process." at bounding box center [747, 231] width 197 height 28
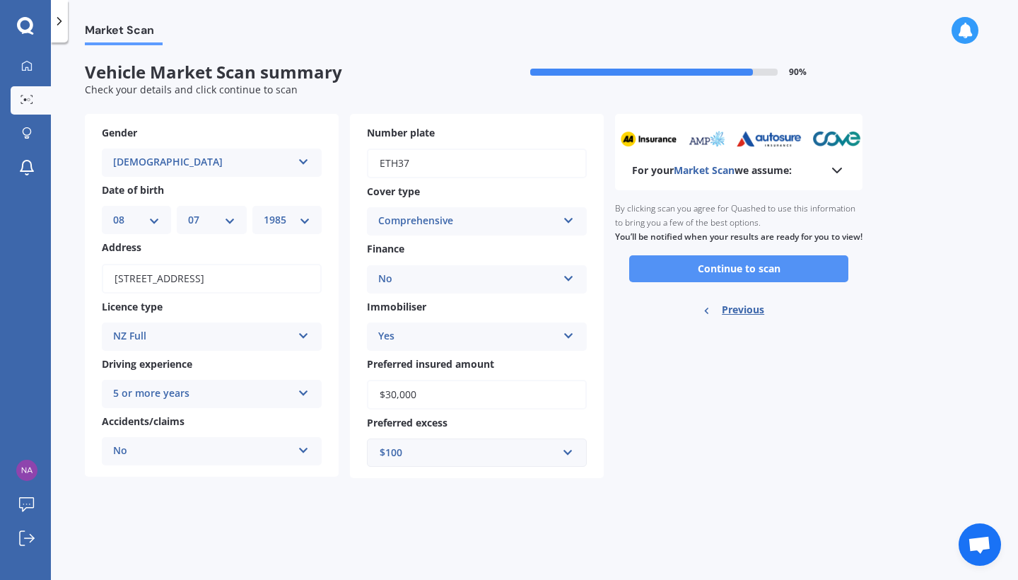
click at [766, 276] on button "Continue to scan" at bounding box center [738, 268] width 219 height 27
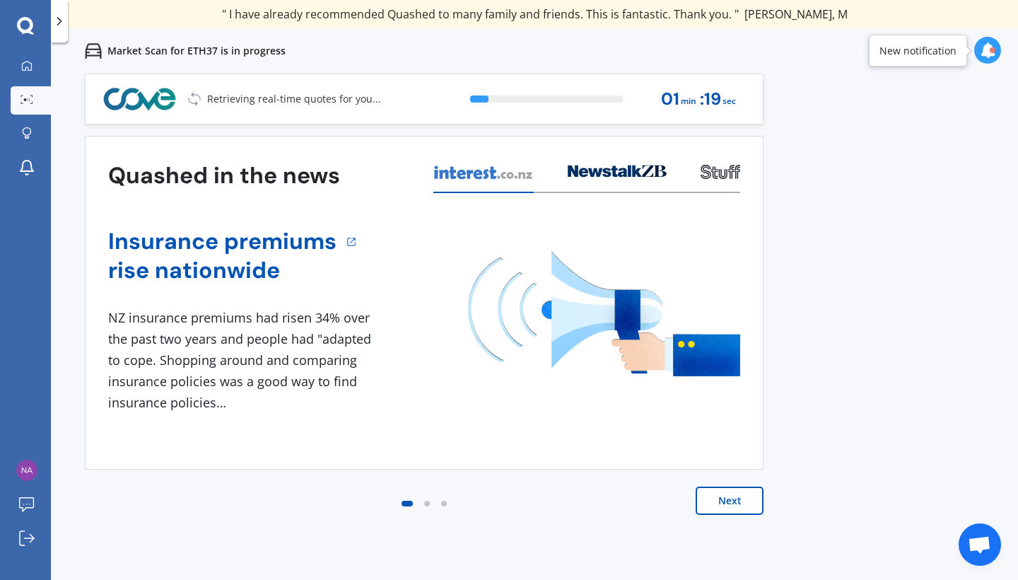
click at [982, 47] on icon at bounding box center [988, 50] width 16 height 16
